Goal: Information Seeking & Learning: Understand process/instructions

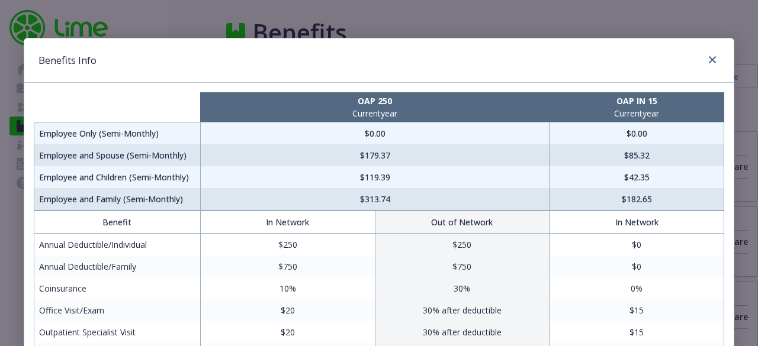
scroll to position [64, 0]
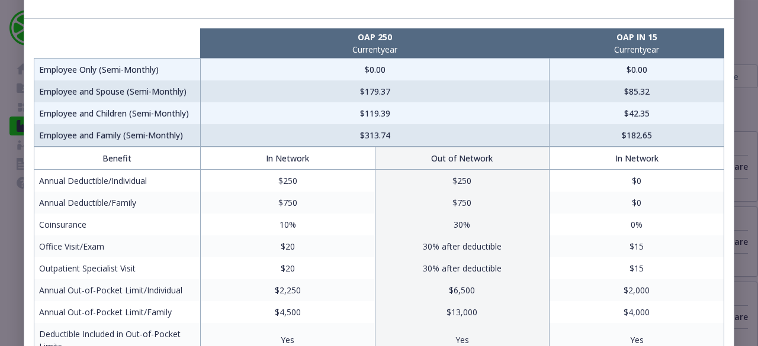
click at [12, 65] on div "Benefits Info OAP 250 Current year OAP IN 15 Current year Employee Only (Semi-M…" at bounding box center [379, 173] width 758 height 346
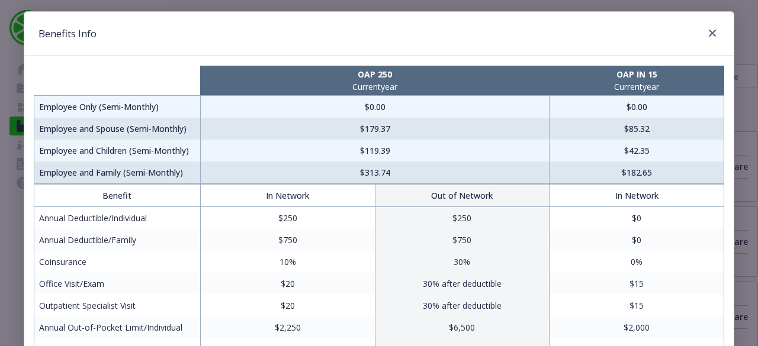
scroll to position [30, 0]
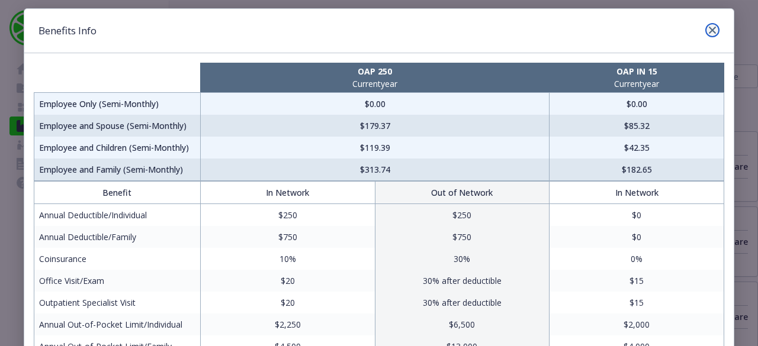
click at [708, 27] on icon "close" at bounding box center [711, 30] width 7 height 7
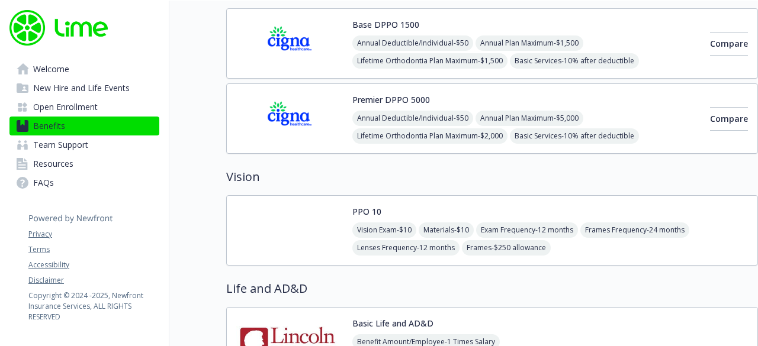
scroll to position [769, 0]
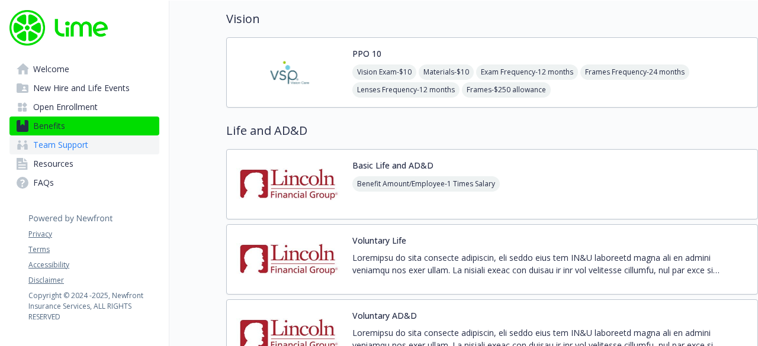
click at [89, 145] on link "Team Support" at bounding box center [84, 145] width 150 height 19
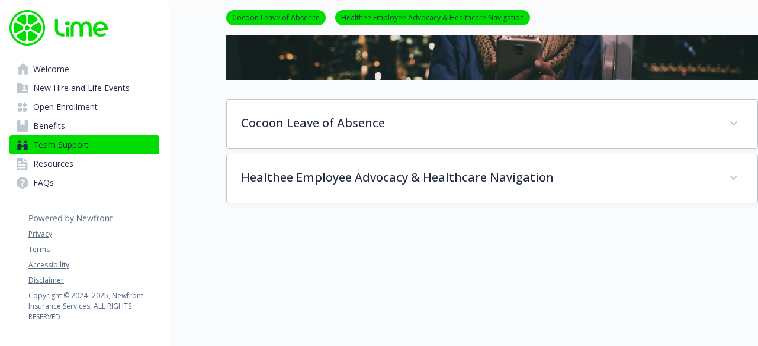
scroll to position [178, 0]
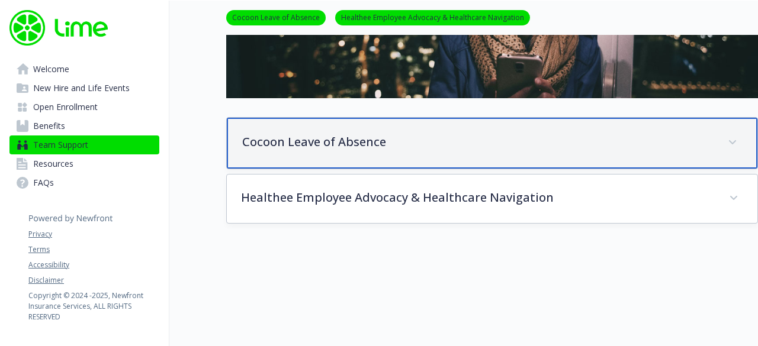
click at [354, 157] on div "Cocoon Leave of Absence" at bounding box center [492, 143] width 530 height 51
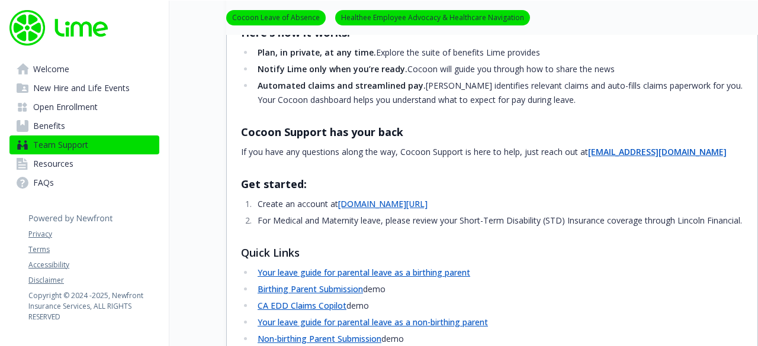
scroll to position [360, 0]
click at [366, 207] on link "[DOMAIN_NAME][URL]" at bounding box center [382, 203] width 89 height 11
click at [391, 201] on link "[DOMAIN_NAME][URL]" at bounding box center [382, 203] width 89 height 11
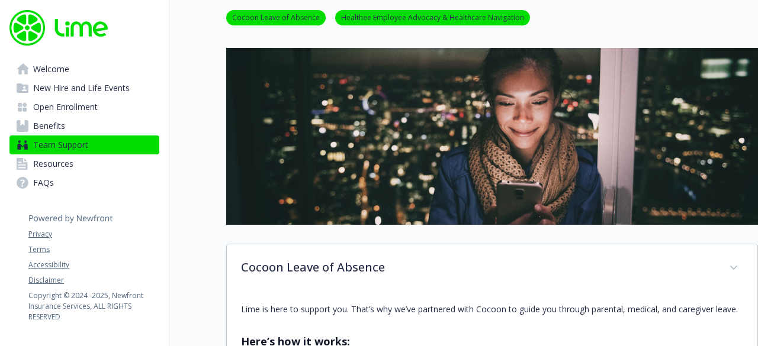
scroll to position [5, 0]
